Goal: Task Accomplishment & Management: Use online tool/utility

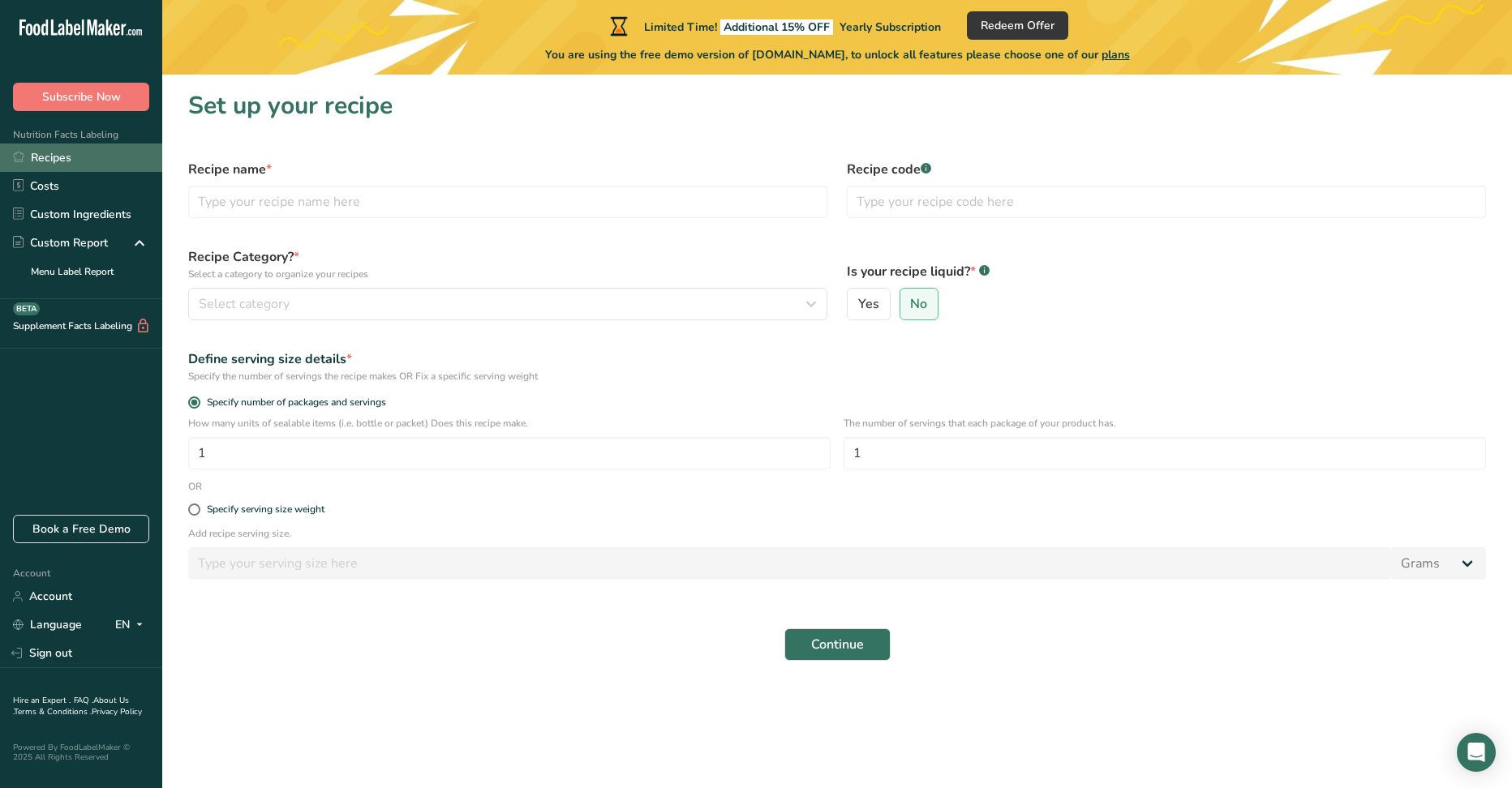
click at [49, 162] on link "Recipes" at bounding box center [80, 158] width 162 height 28
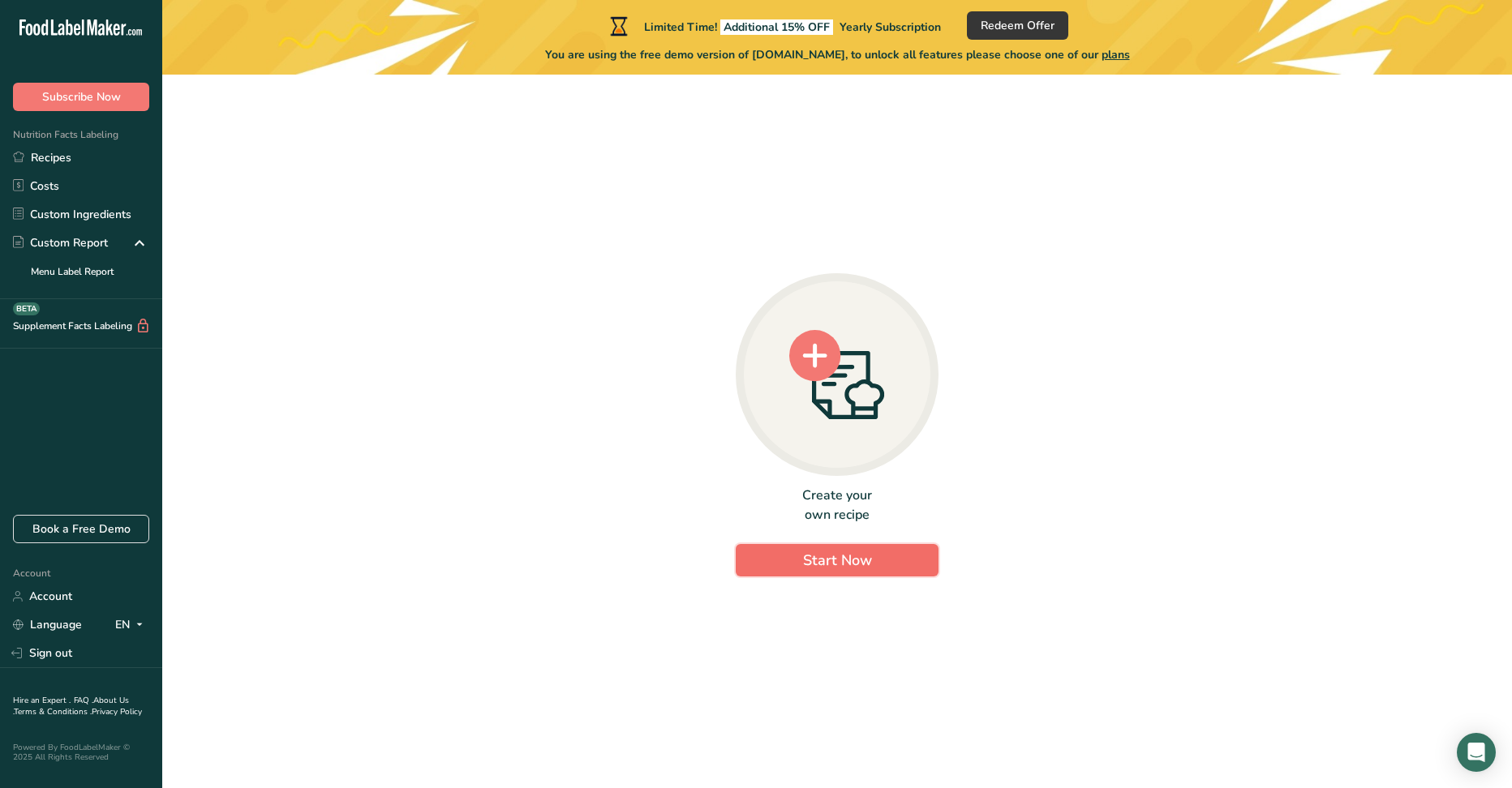
click at [850, 560] on span "Start Now" at bounding box center [837, 560] width 69 height 20
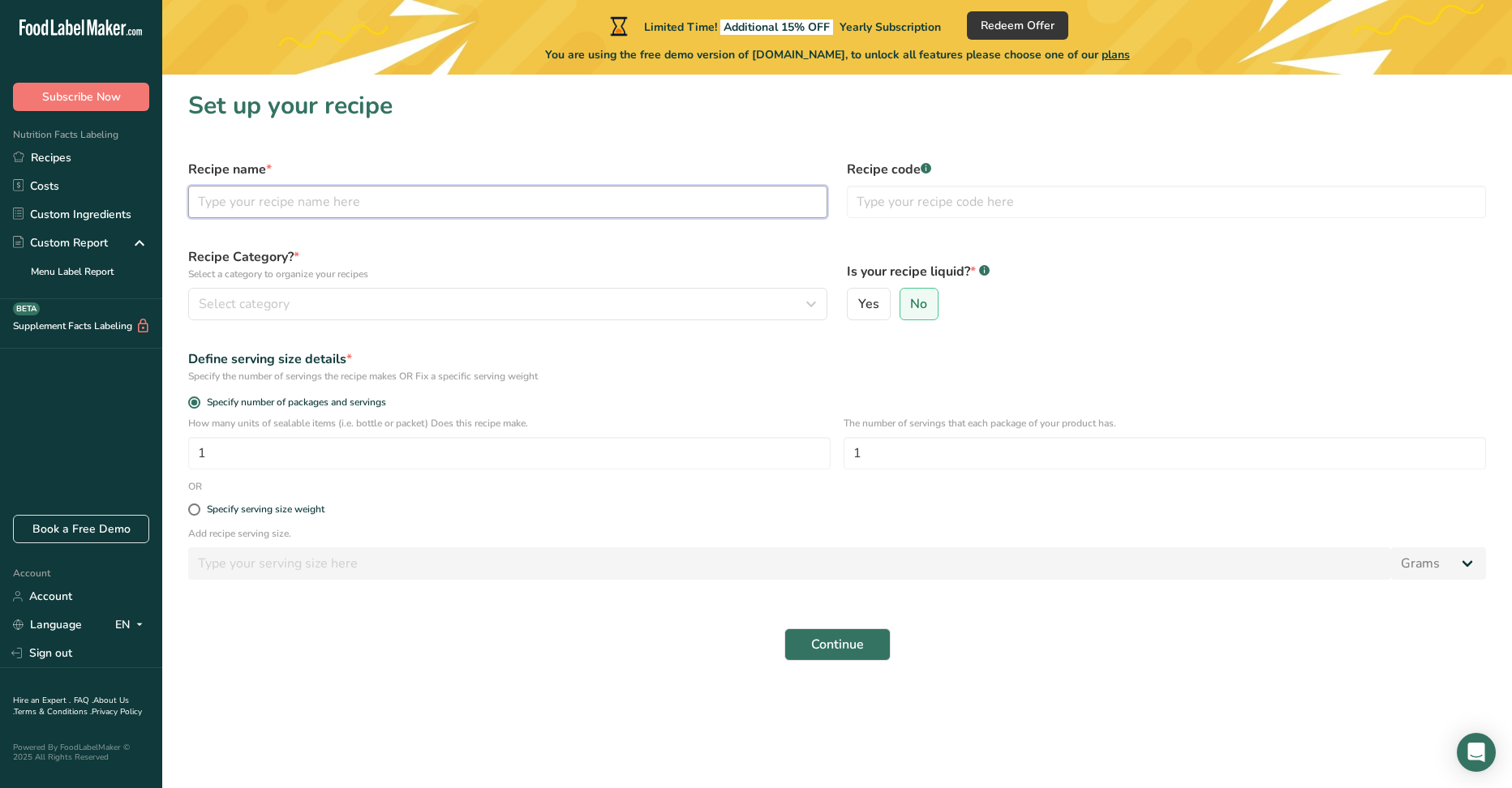
click at [525, 208] on input "text" at bounding box center [508, 201] width 640 height 32
type input "test"
click at [928, 208] on input "text" at bounding box center [1167, 201] width 640 height 32
type input "test"
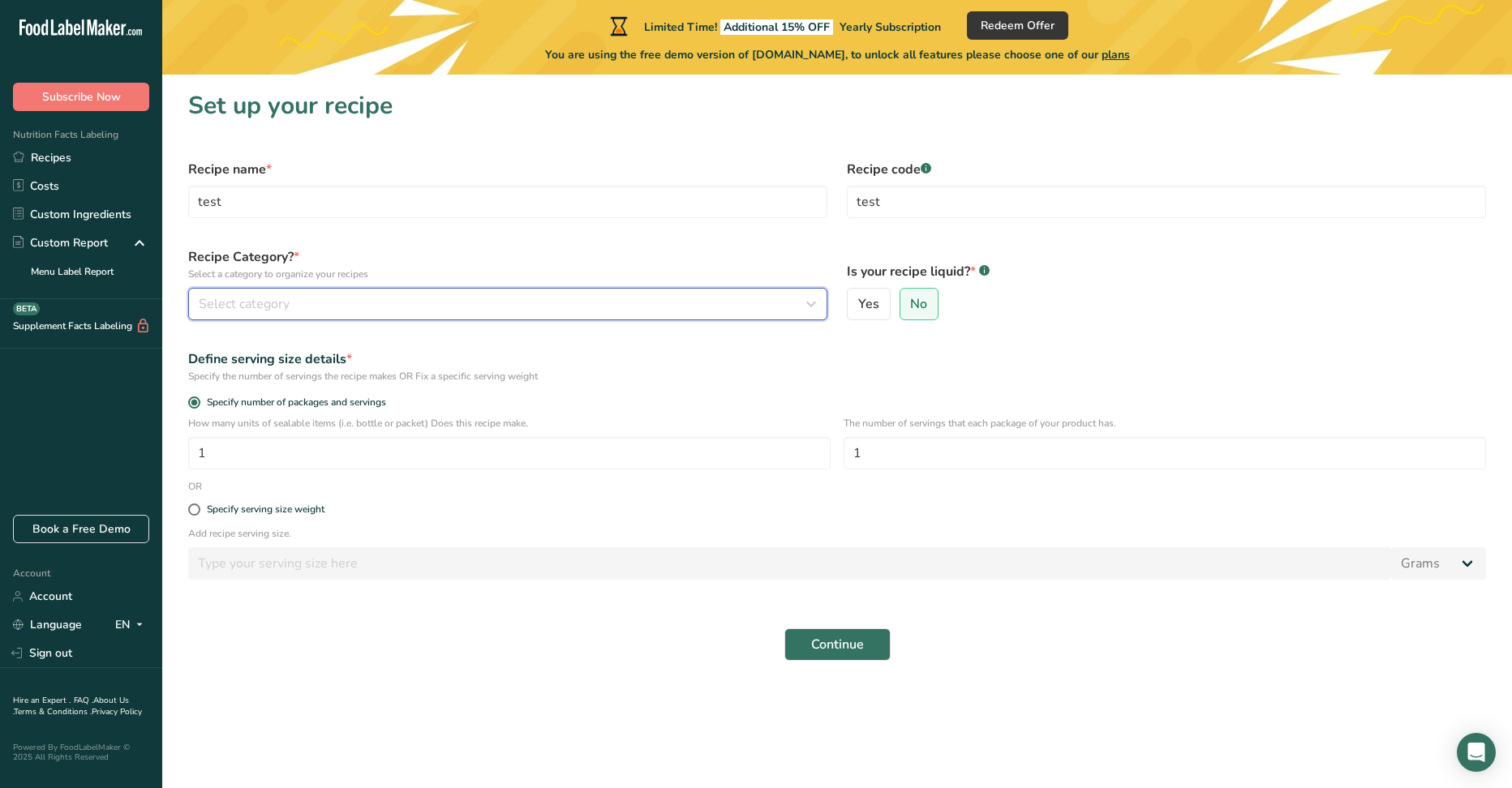
click at [421, 302] on div "Select category" at bounding box center [502, 304] width 608 height 20
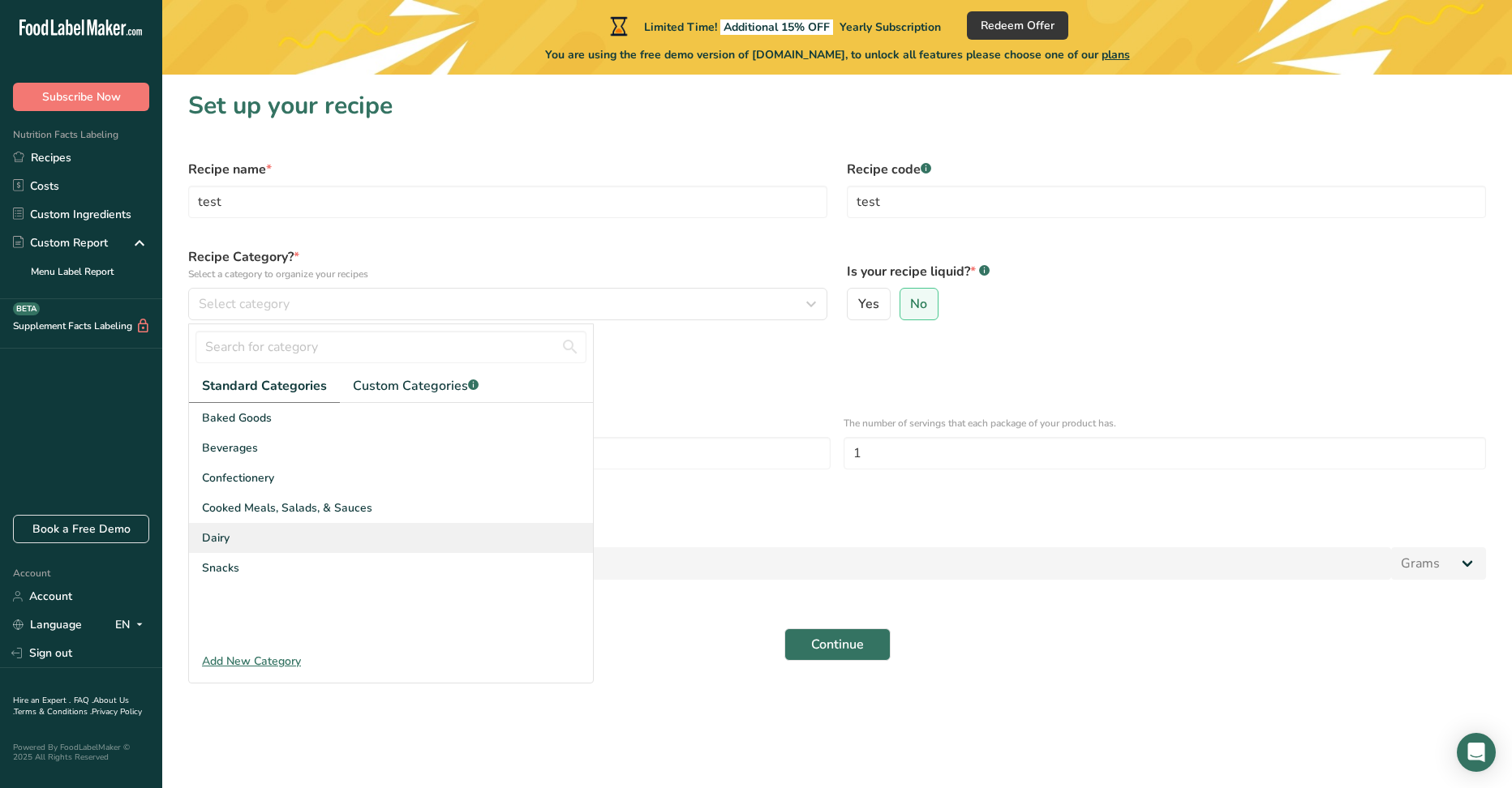
click at [295, 544] on div "Dairy" at bounding box center [391, 538] width 404 height 30
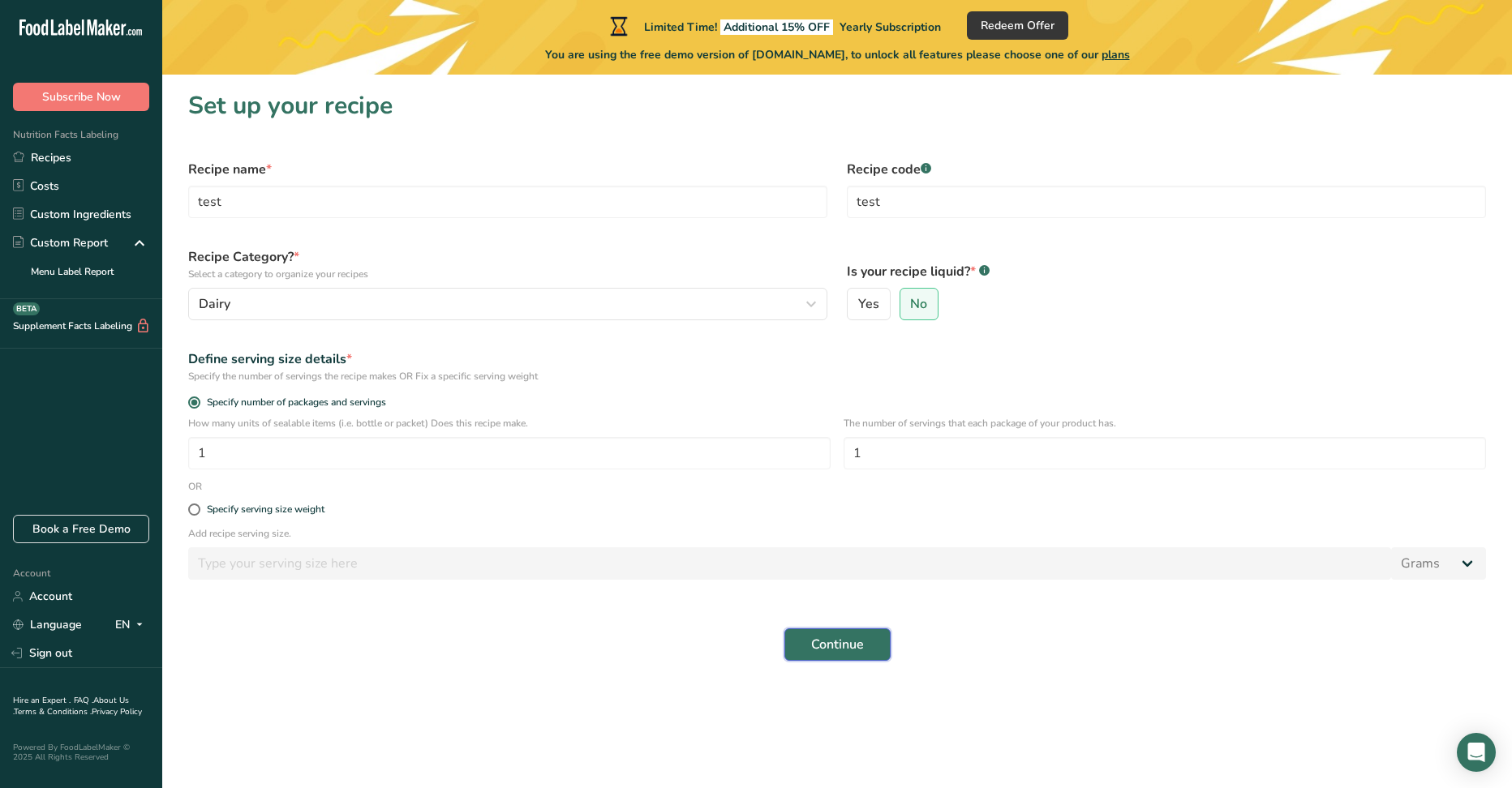
click at [850, 642] on span "Continue" at bounding box center [837, 644] width 53 height 20
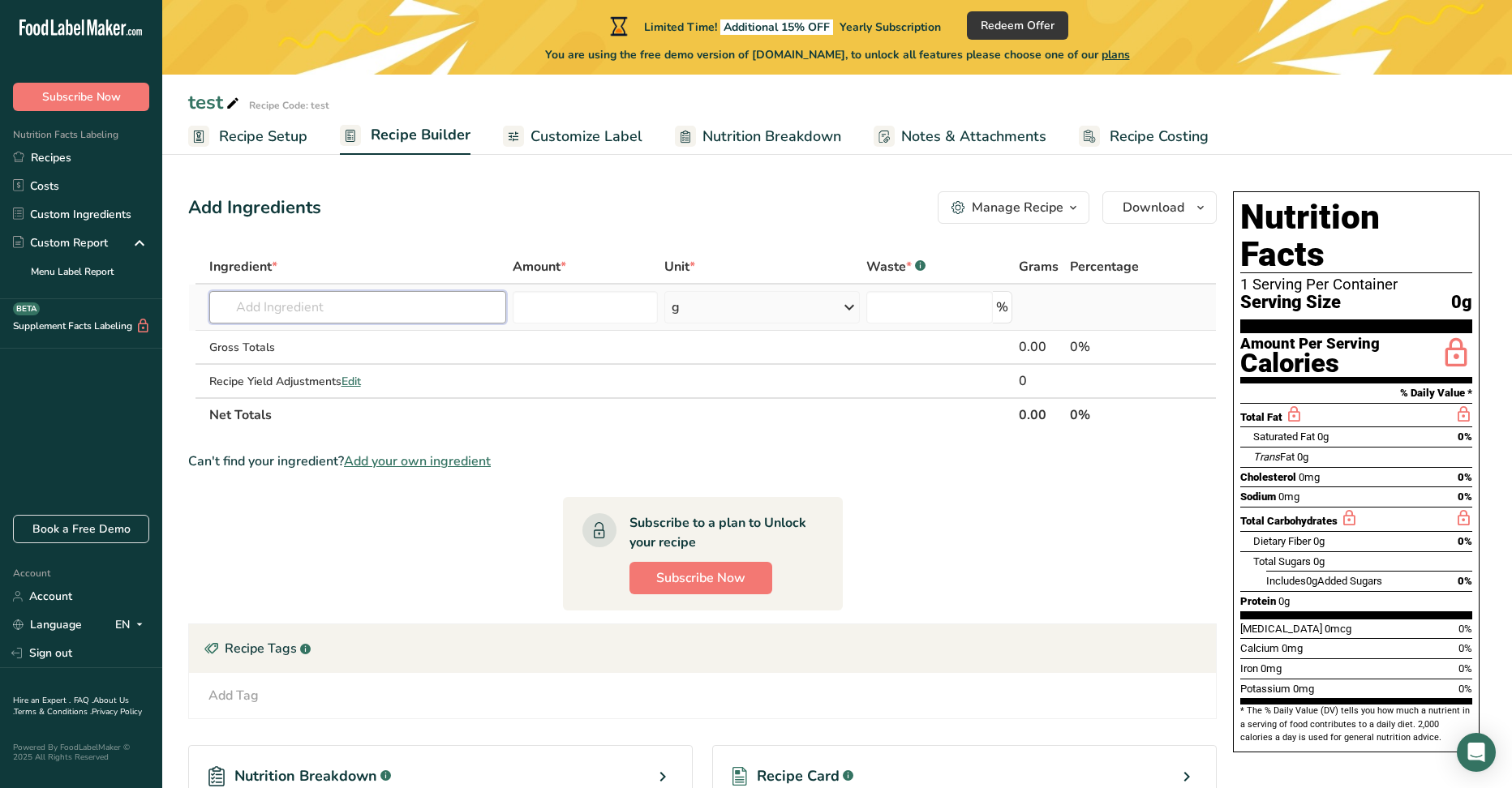
click at [399, 309] on input "text" at bounding box center [358, 307] width 297 height 32
click at [716, 314] on div "g" at bounding box center [762, 307] width 196 height 32
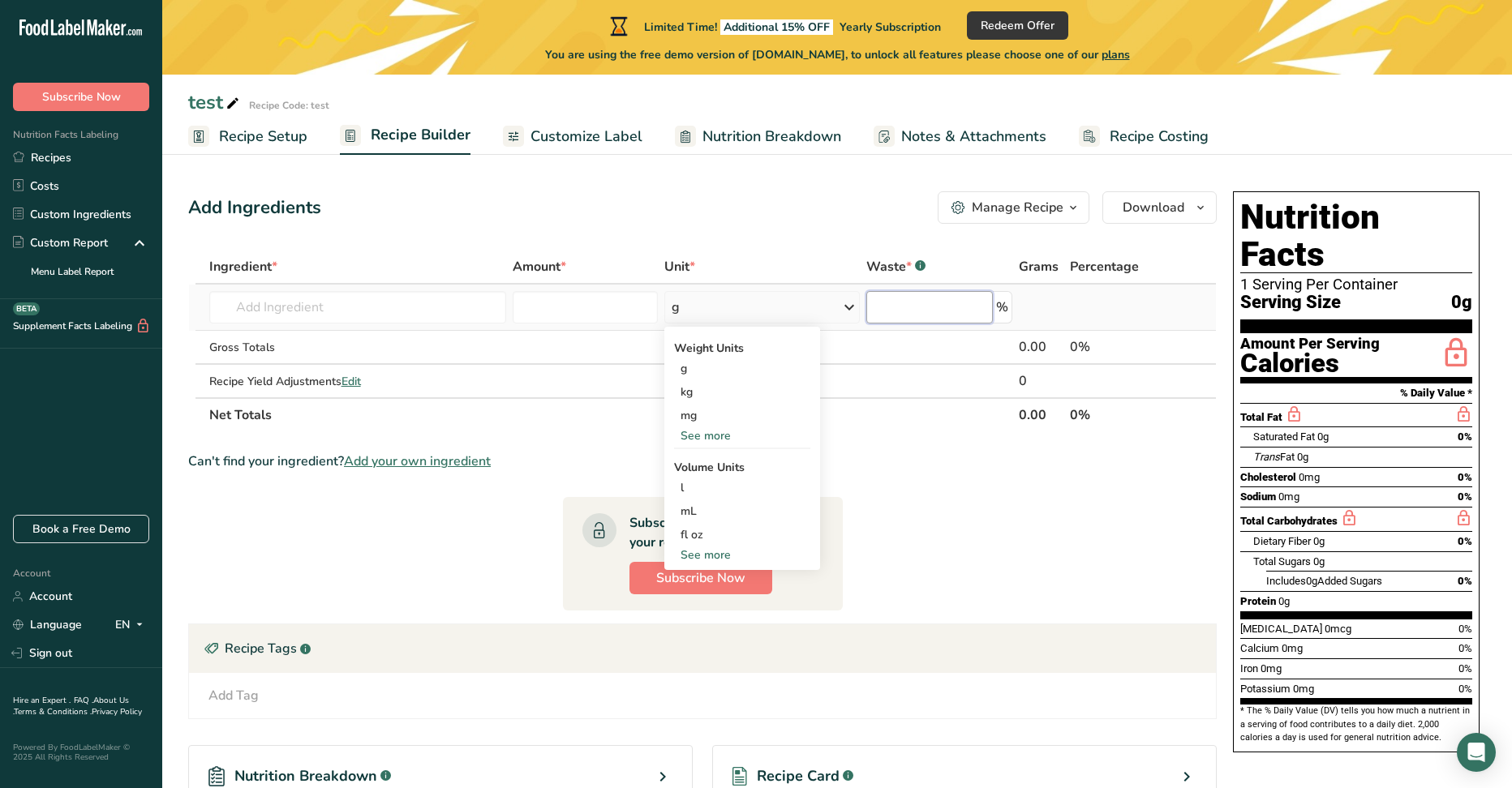
click at [928, 317] on input "number" at bounding box center [930, 307] width 127 height 32
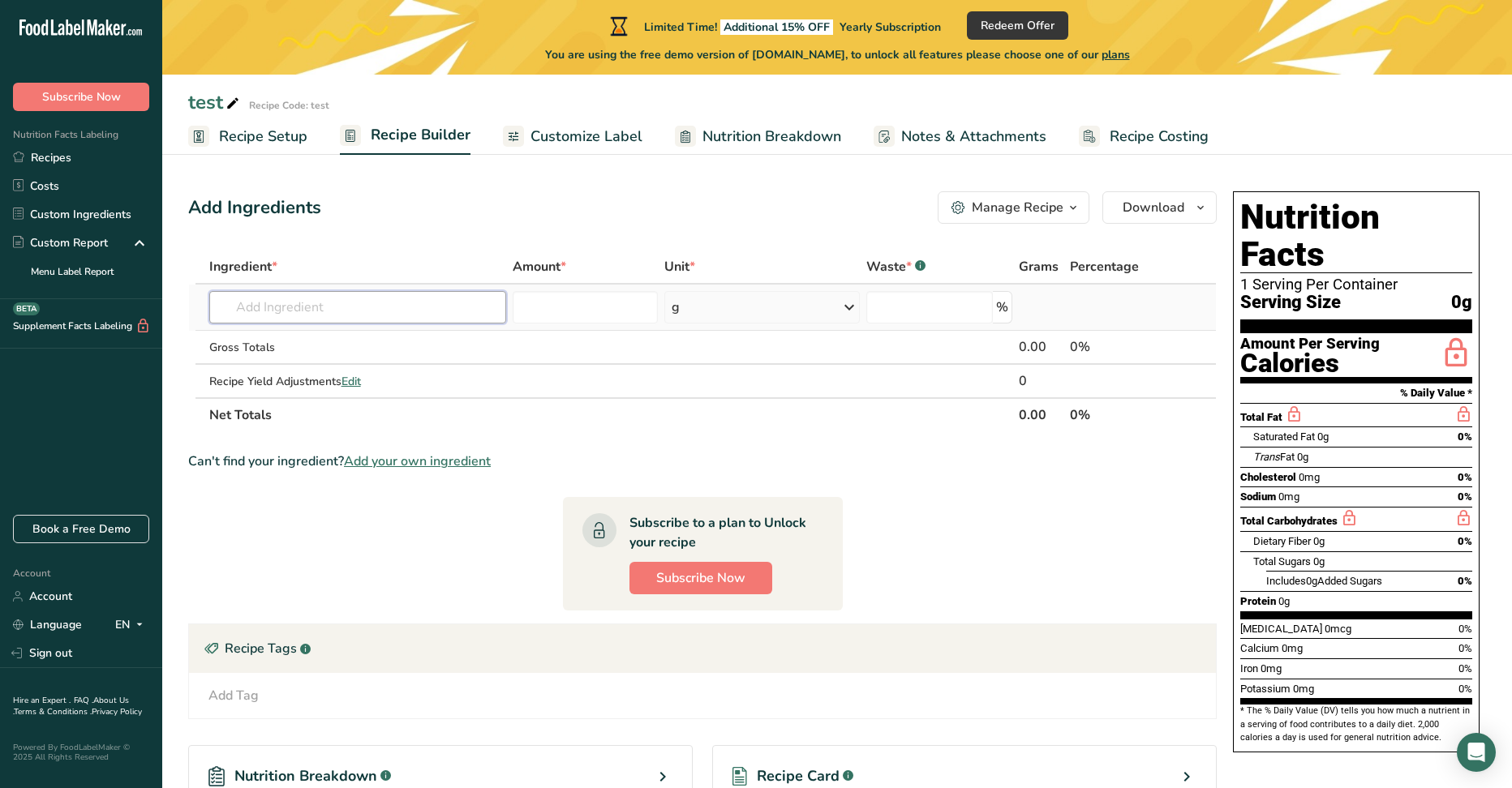
click at [363, 315] on input "text" at bounding box center [358, 307] width 297 height 32
click at [363, 306] on input "text" at bounding box center [358, 307] width 297 height 32
click at [322, 303] on input "text" at bounding box center [358, 307] width 297 height 32
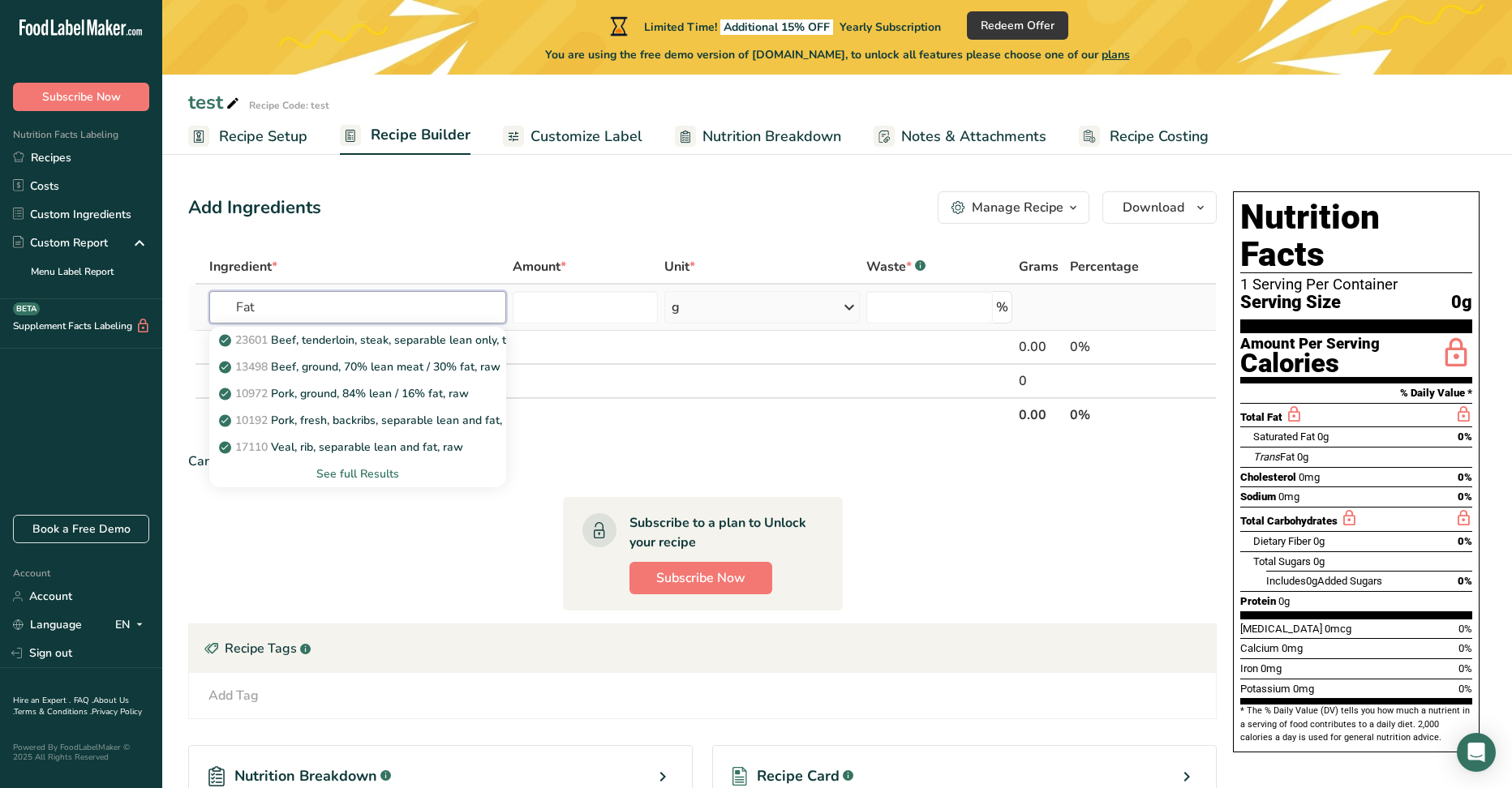
drag, startPoint x: 324, startPoint y: 306, endPoint x: 191, endPoint y: 304, distance: 133.0
click at [191, 304] on tr "Fat 23601 Beef, tenderloin, steak, separable lean only, trimmed to 1/8" fat, al…" at bounding box center [702, 307] width 1027 height 46
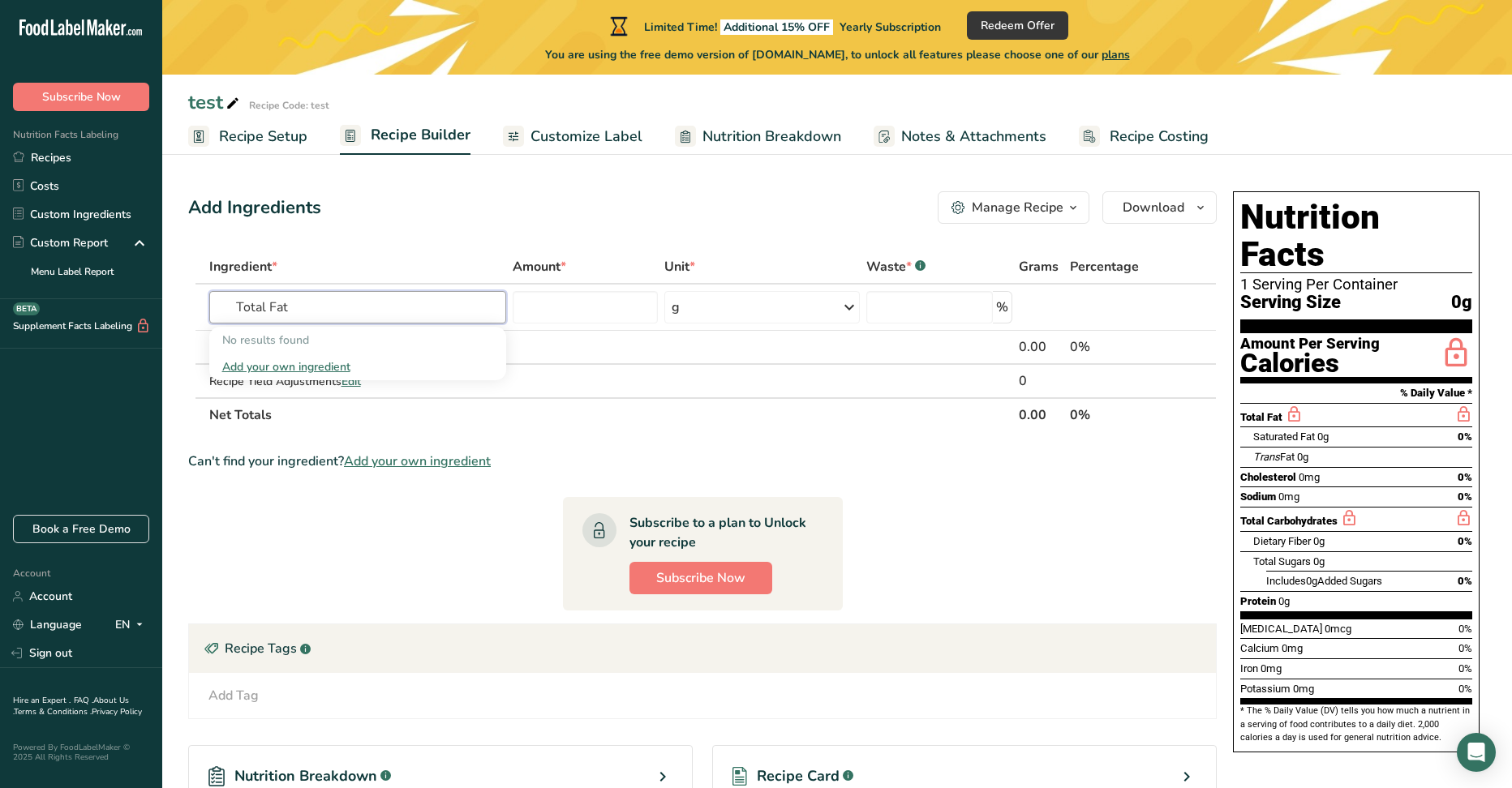
type input "Total Fat"
click at [1324, 430] on span "0g" at bounding box center [1323, 436] width 11 height 12
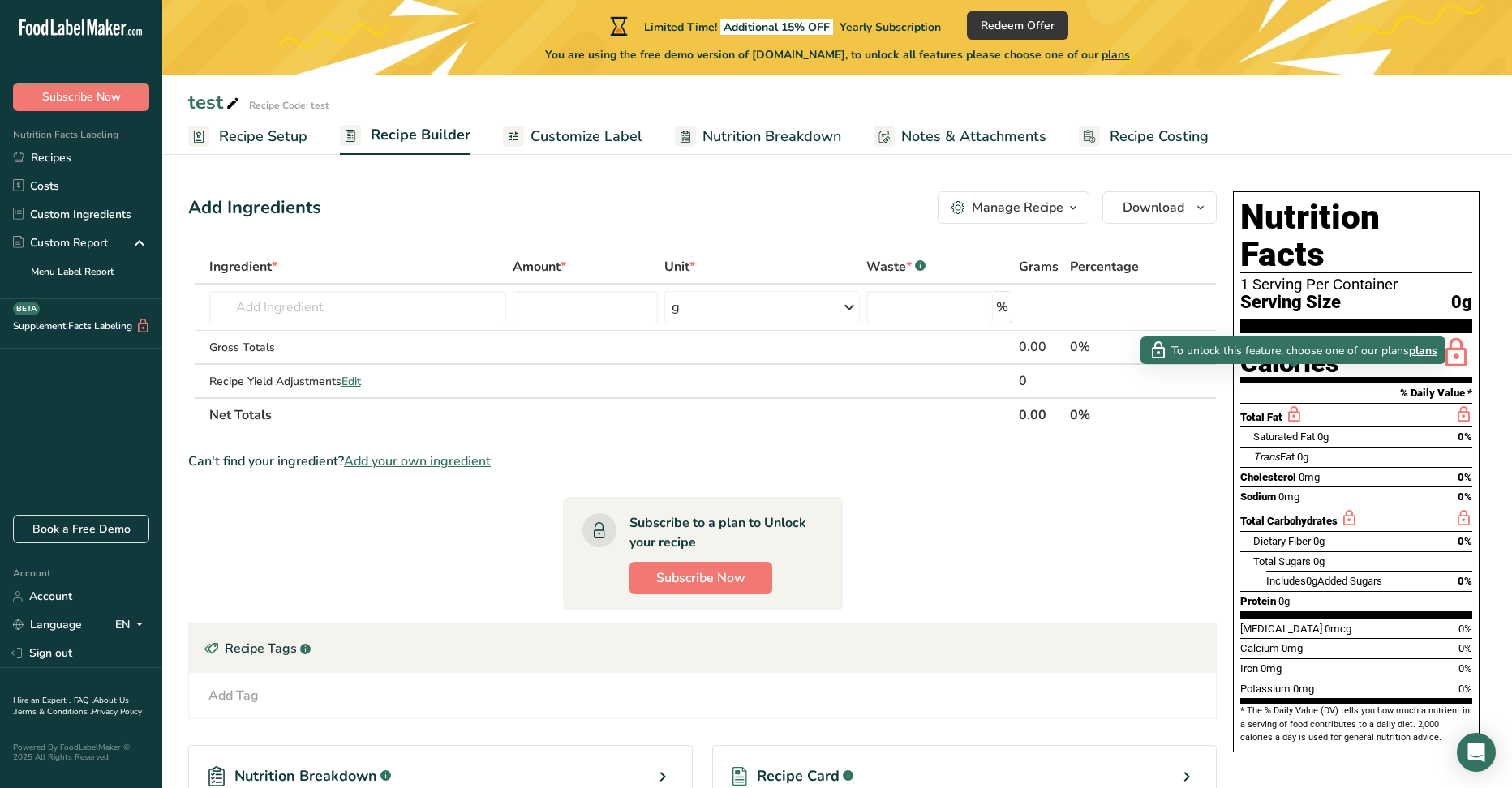
click at [1297, 405] on icon at bounding box center [1293, 414] width 18 height 20
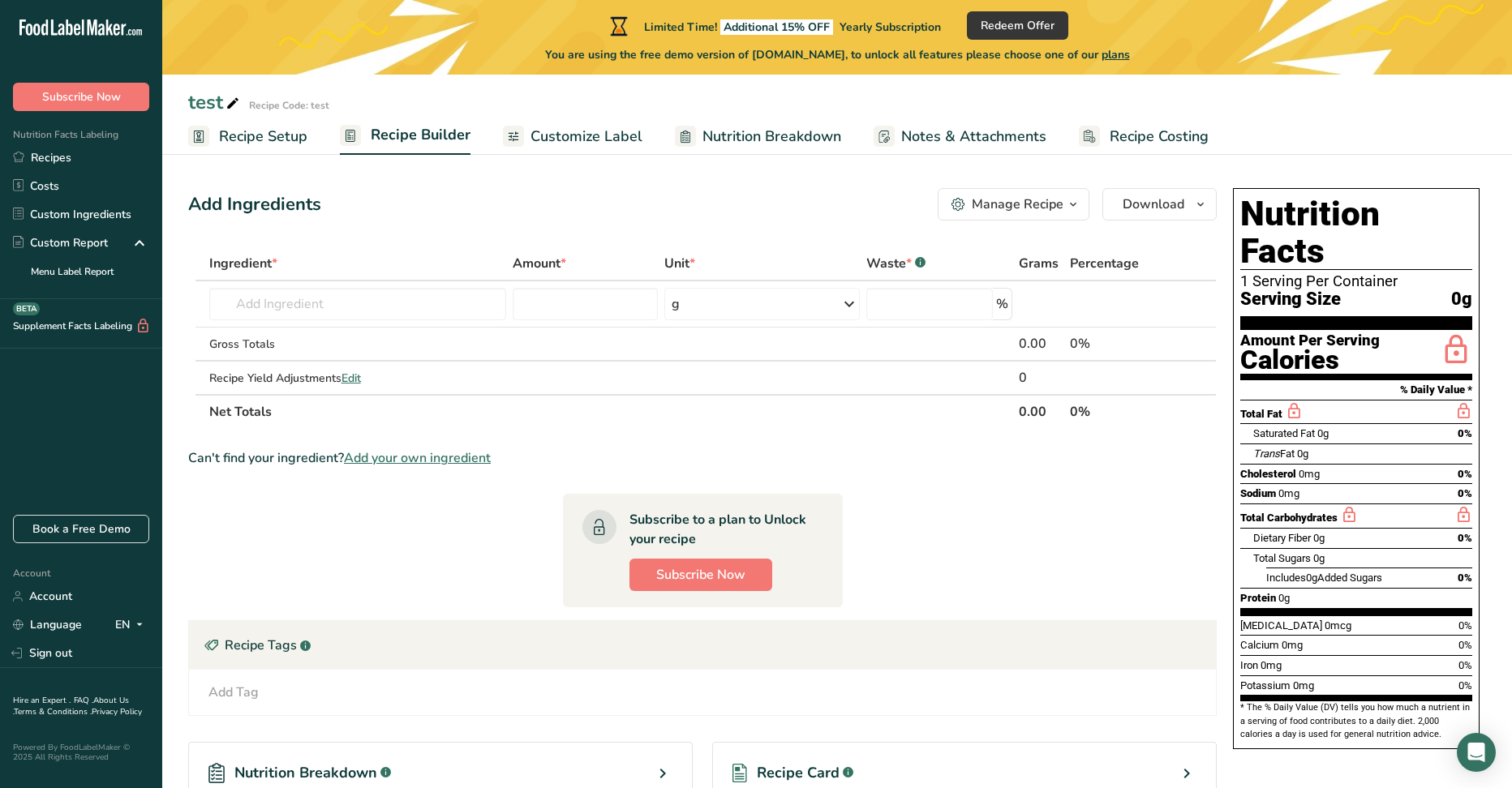
scroll to position [228, 0]
